Goal: Use online tool/utility: Utilize a website feature to perform a specific function

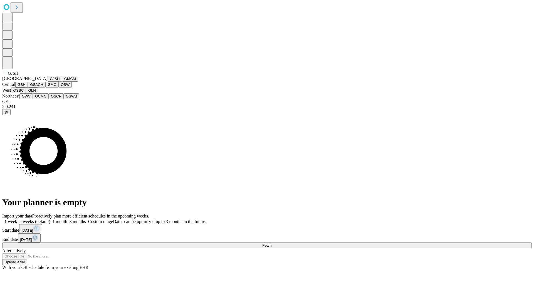
click at [48, 82] on button "GJSH" at bounding box center [55, 79] width 14 height 6
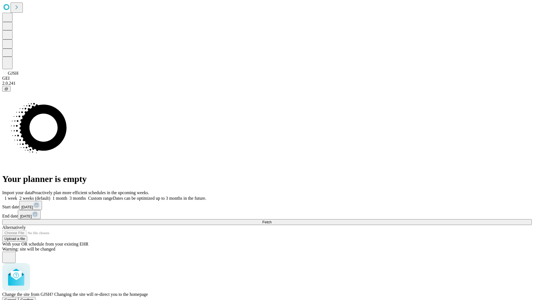
click at [34, 298] on span "Confirm" at bounding box center [27, 300] width 13 height 4
click at [67, 196] on label "1 month" at bounding box center [58, 198] width 17 height 5
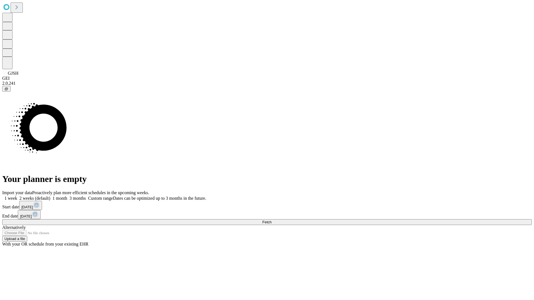
click at [271, 220] on span "Fetch" at bounding box center [266, 222] width 9 height 4
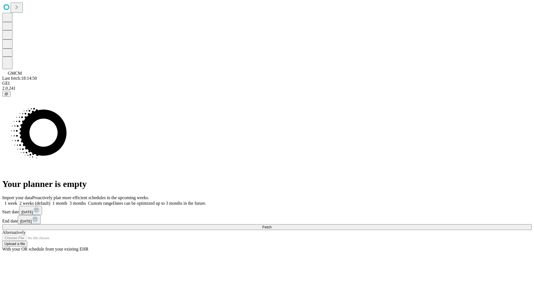
click at [67, 201] on label "1 month" at bounding box center [58, 203] width 17 height 5
click at [271, 225] on span "Fetch" at bounding box center [266, 227] width 9 height 4
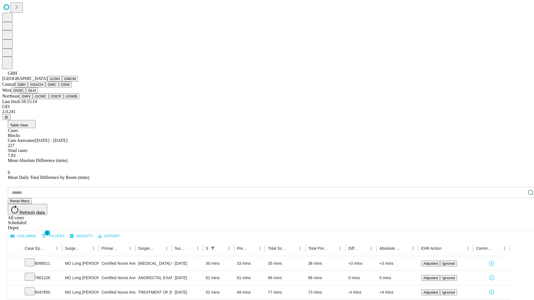
click at [43, 88] on button "GSACH" at bounding box center [37, 85] width 18 height 6
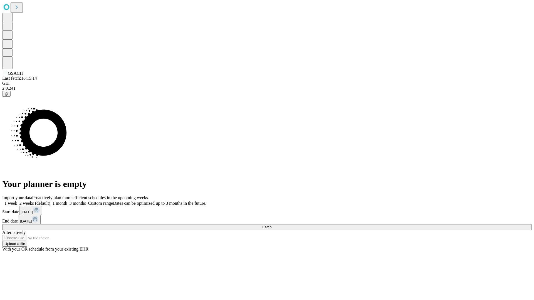
click at [67, 201] on label "1 month" at bounding box center [58, 203] width 17 height 5
click at [271, 225] on span "Fetch" at bounding box center [266, 227] width 9 height 4
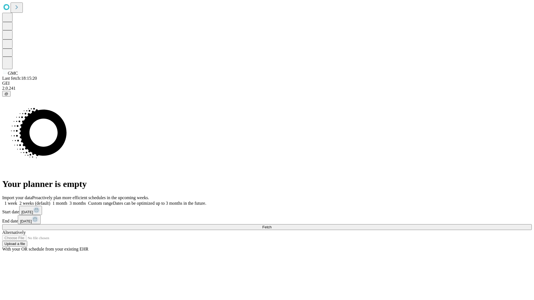
click at [67, 201] on label "1 month" at bounding box center [58, 203] width 17 height 5
click at [271, 225] on span "Fetch" at bounding box center [266, 227] width 9 height 4
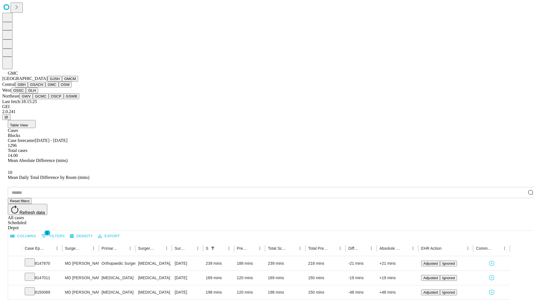
click at [59, 88] on button "OSW" at bounding box center [65, 85] width 13 height 6
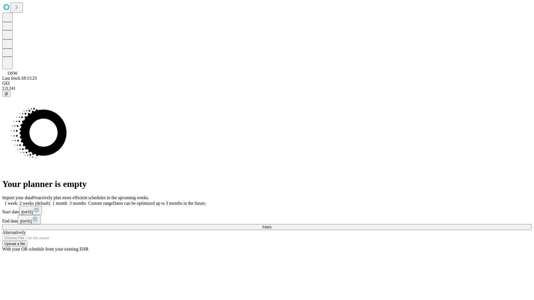
click at [67, 201] on label "1 month" at bounding box center [58, 203] width 17 height 5
click at [271, 225] on span "Fetch" at bounding box center [266, 227] width 9 height 4
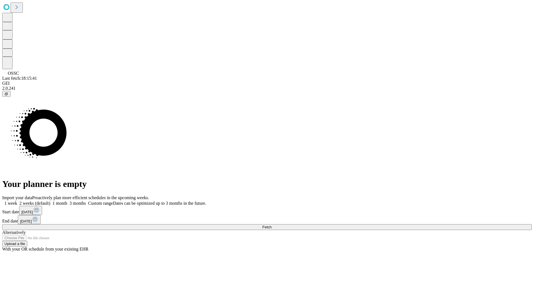
click at [67, 201] on label "1 month" at bounding box center [58, 203] width 17 height 5
click at [271, 225] on span "Fetch" at bounding box center [266, 227] width 9 height 4
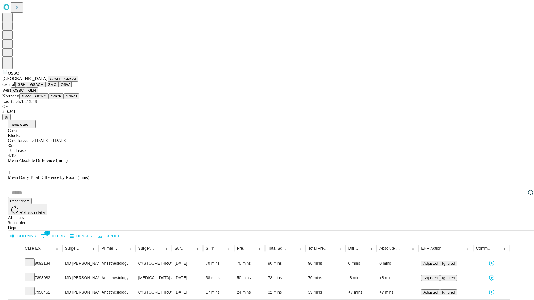
click at [38, 93] on button "GLH" at bounding box center [32, 91] width 12 height 6
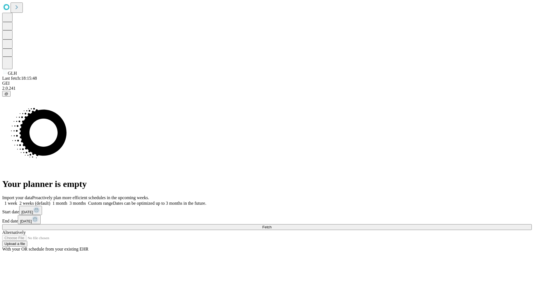
click at [67, 201] on label "1 month" at bounding box center [58, 203] width 17 height 5
click at [271, 225] on span "Fetch" at bounding box center [266, 227] width 9 height 4
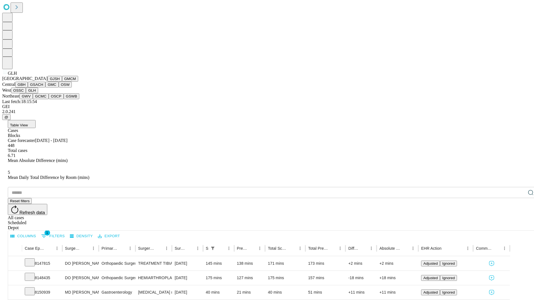
click at [33, 99] on button "GWV" at bounding box center [25, 96] width 13 height 6
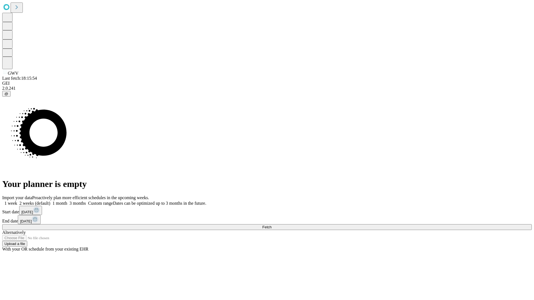
click at [67, 201] on label "1 month" at bounding box center [58, 203] width 17 height 5
click at [271, 225] on span "Fetch" at bounding box center [266, 227] width 9 height 4
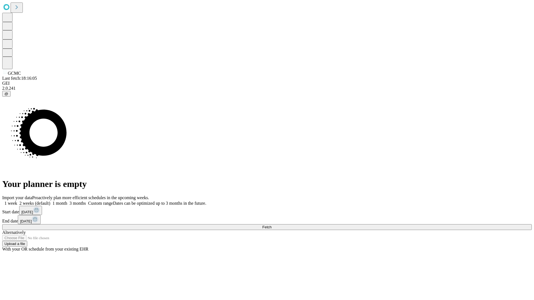
click at [67, 201] on label "1 month" at bounding box center [58, 203] width 17 height 5
click at [271, 225] on span "Fetch" at bounding box center [266, 227] width 9 height 4
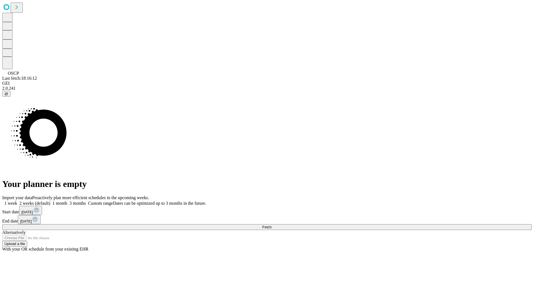
click at [67, 201] on label "1 month" at bounding box center [58, 203] width 17 height 5
click at [271, 225] on span "Fetch" at bounding box center [266, 227] width 9 height 4
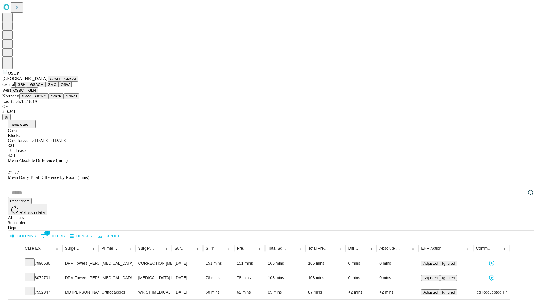
click at [64, 99] on button "GSWB" at bounding box center [72, 96] width 16 height 6
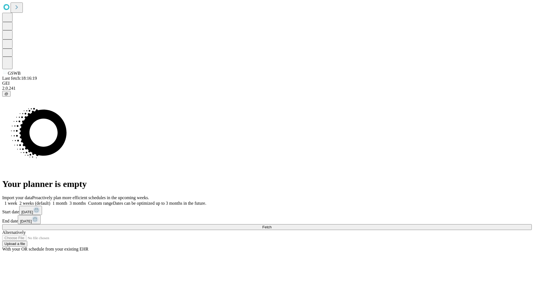
click at [271, 225] on span "Fetch" at bounding box center [266, 227] width 9 height 4
